Goal: Check status

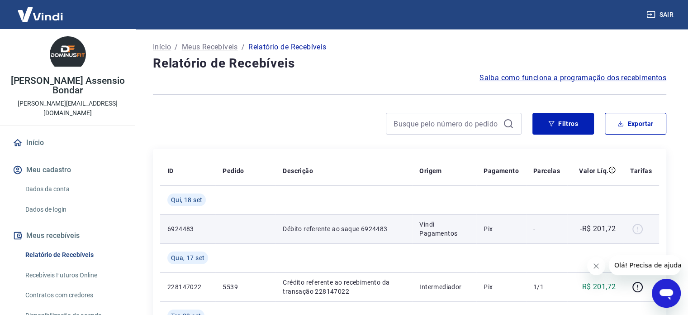
click at [176, 229] on p "6924483" at bounding box center [187, 228] width 41 height 9
drag, startPoint x: 196, startPoint y: 228, endPoint x: 163, endPoint y: 232, distance: 33.3
click at [163, 232] on td "6924483" at bounding box center [187, 228] width 55 height 29
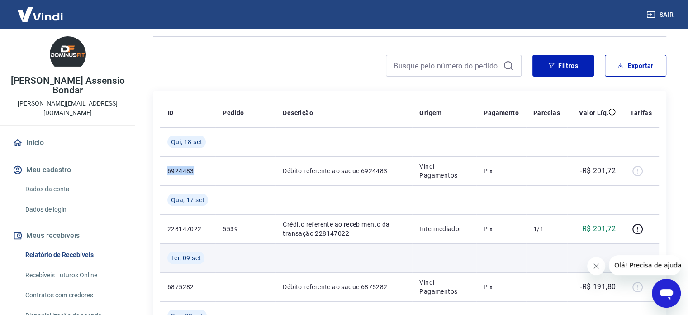
scroll to position [60, 0]
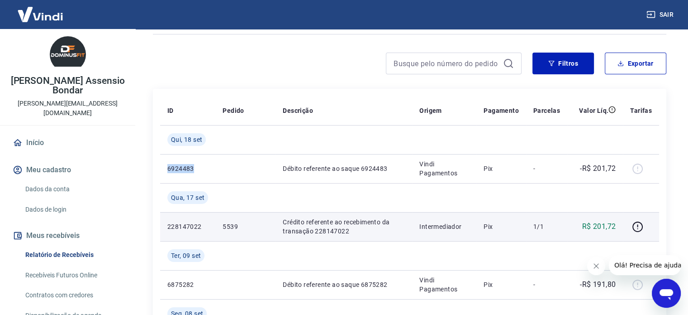
copy p "6924483"
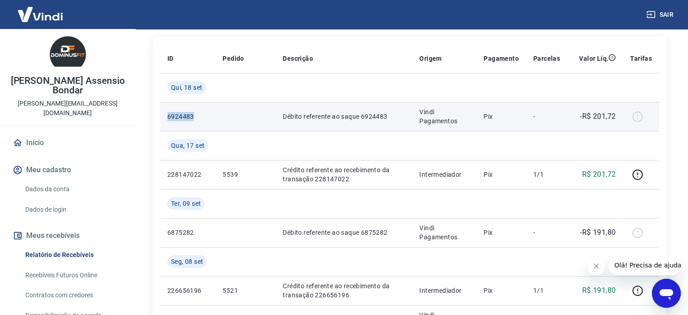
scroll to position [120, 0]
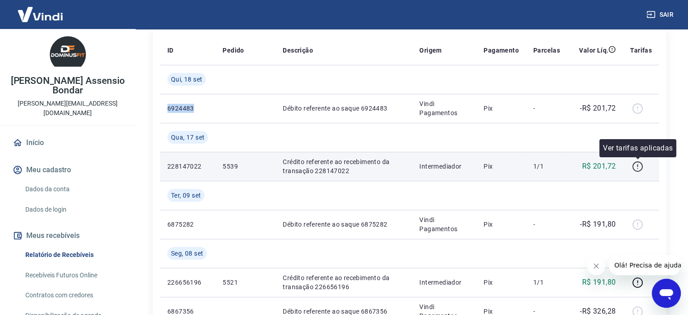
click at [640, 164] on icon "button" at bounding box center [637, 166] width 11 height 11
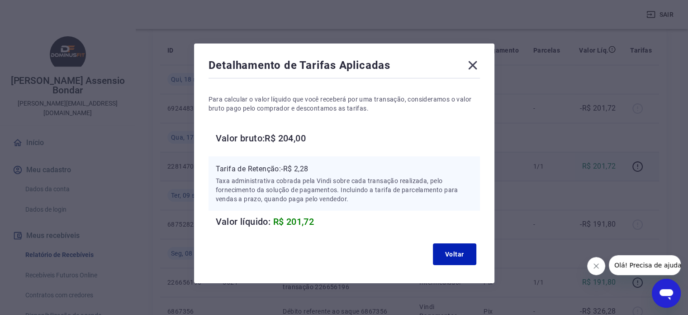
click at [475, 64] on icon at bounding box center [473, 65] width 14 height 14
